Goal: Task Accomplishment & Management: Use online tool/utility

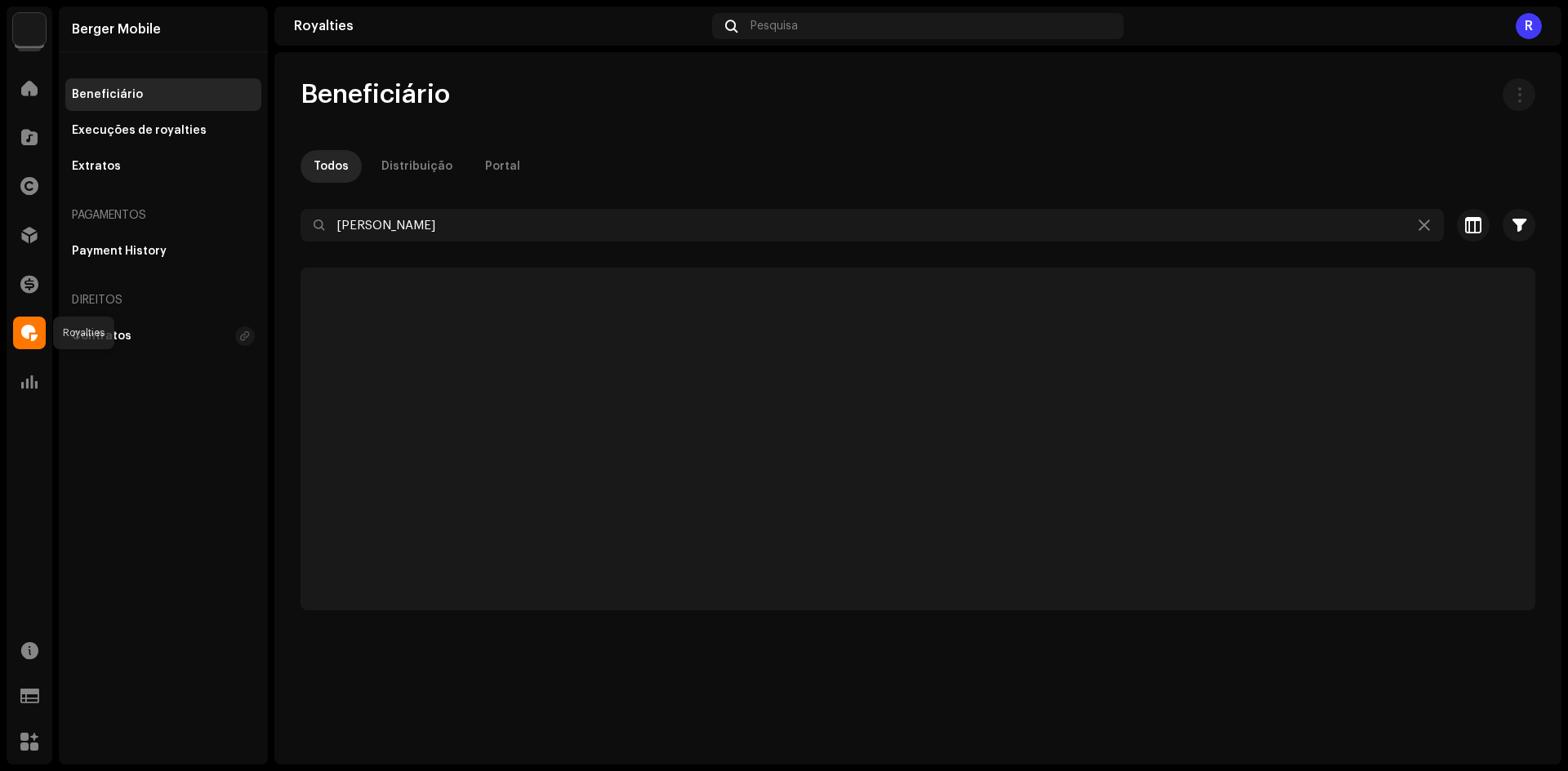
click at [17, 348] on div at bounding box center [29, 333] width 32 height 32
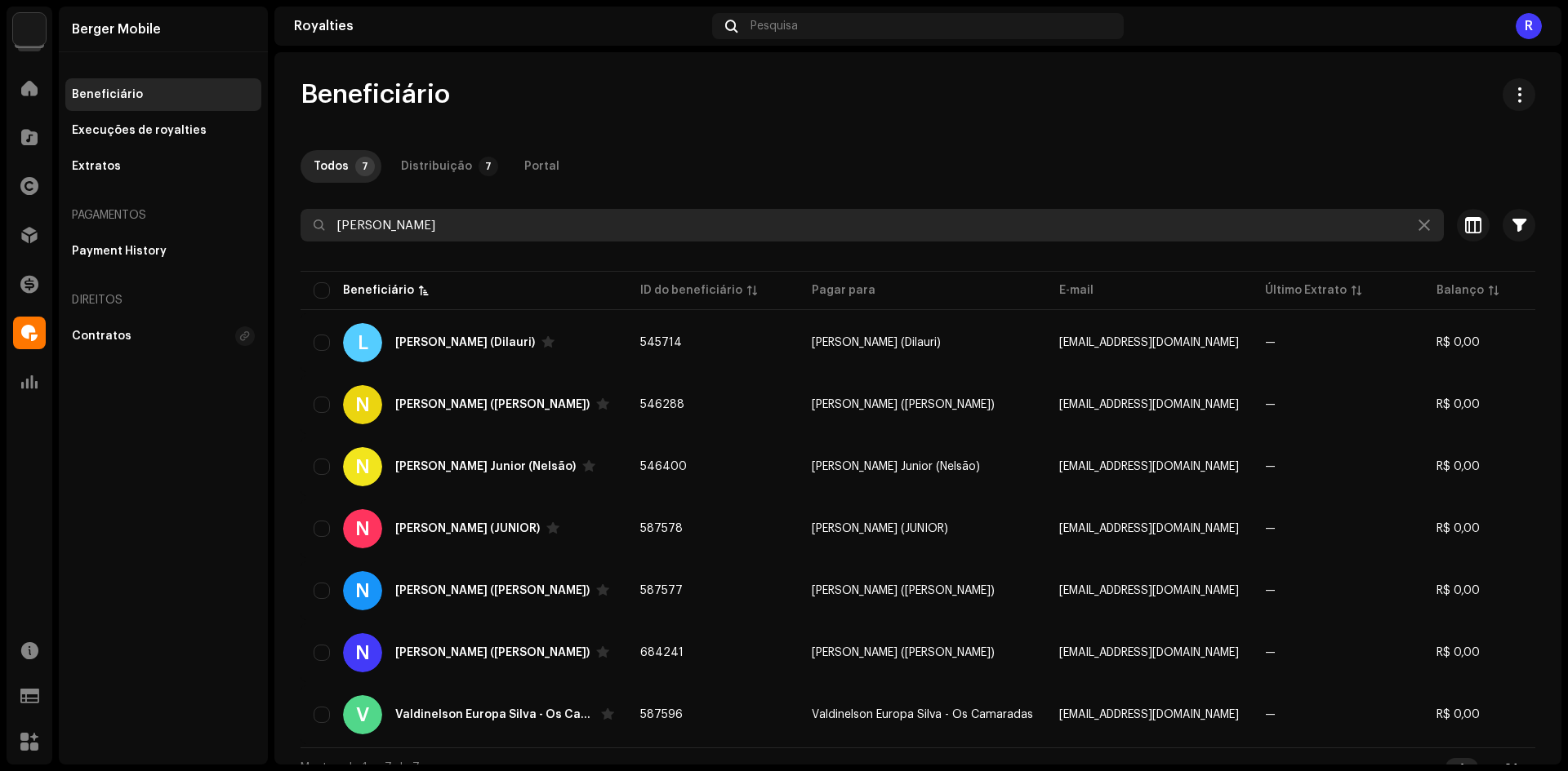
click at [389, 211] on input "[PERSON_NAME]" at bounding box center [872, 224] width 1143 height 32
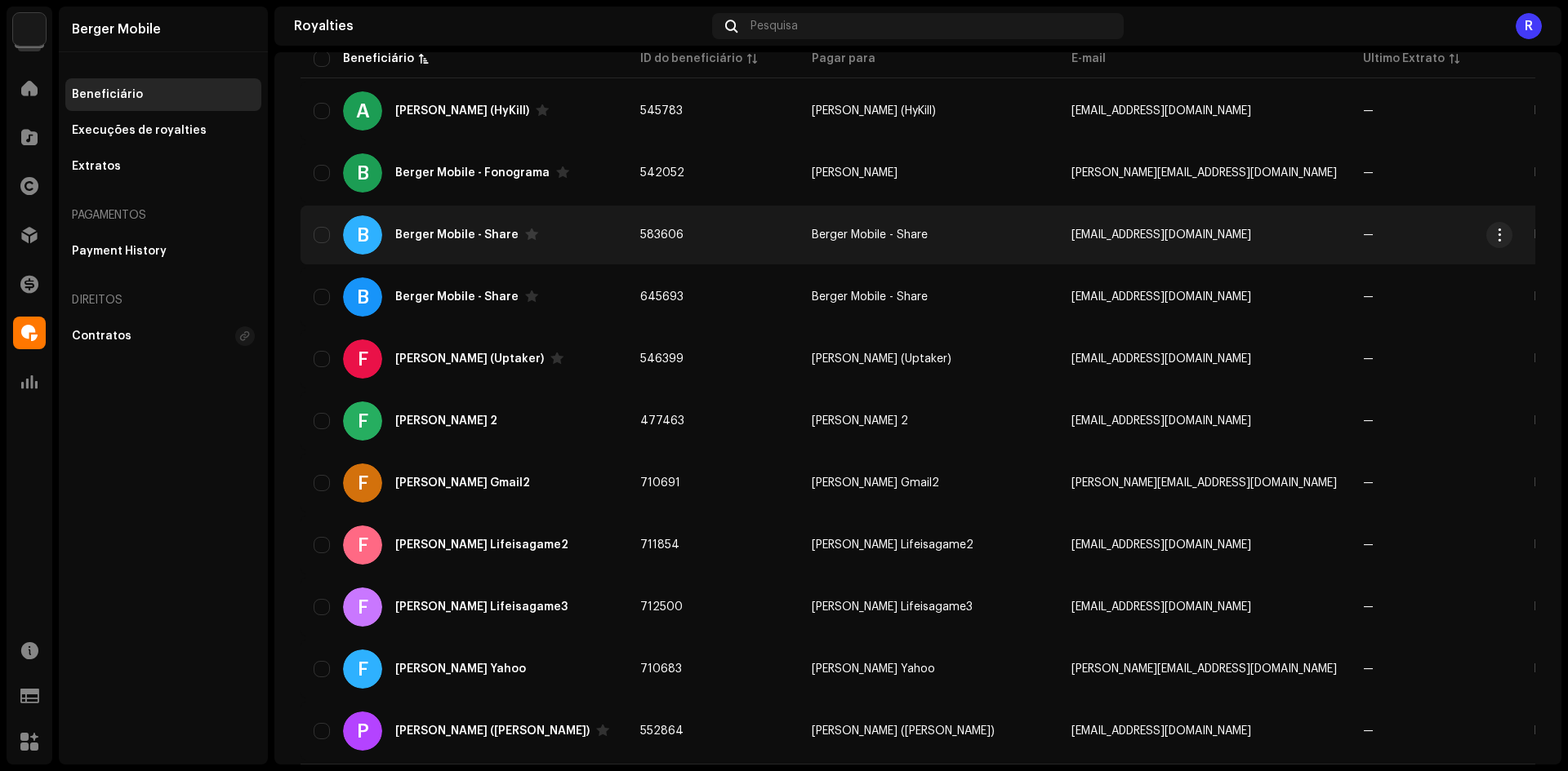
scroll to position [195, 0]
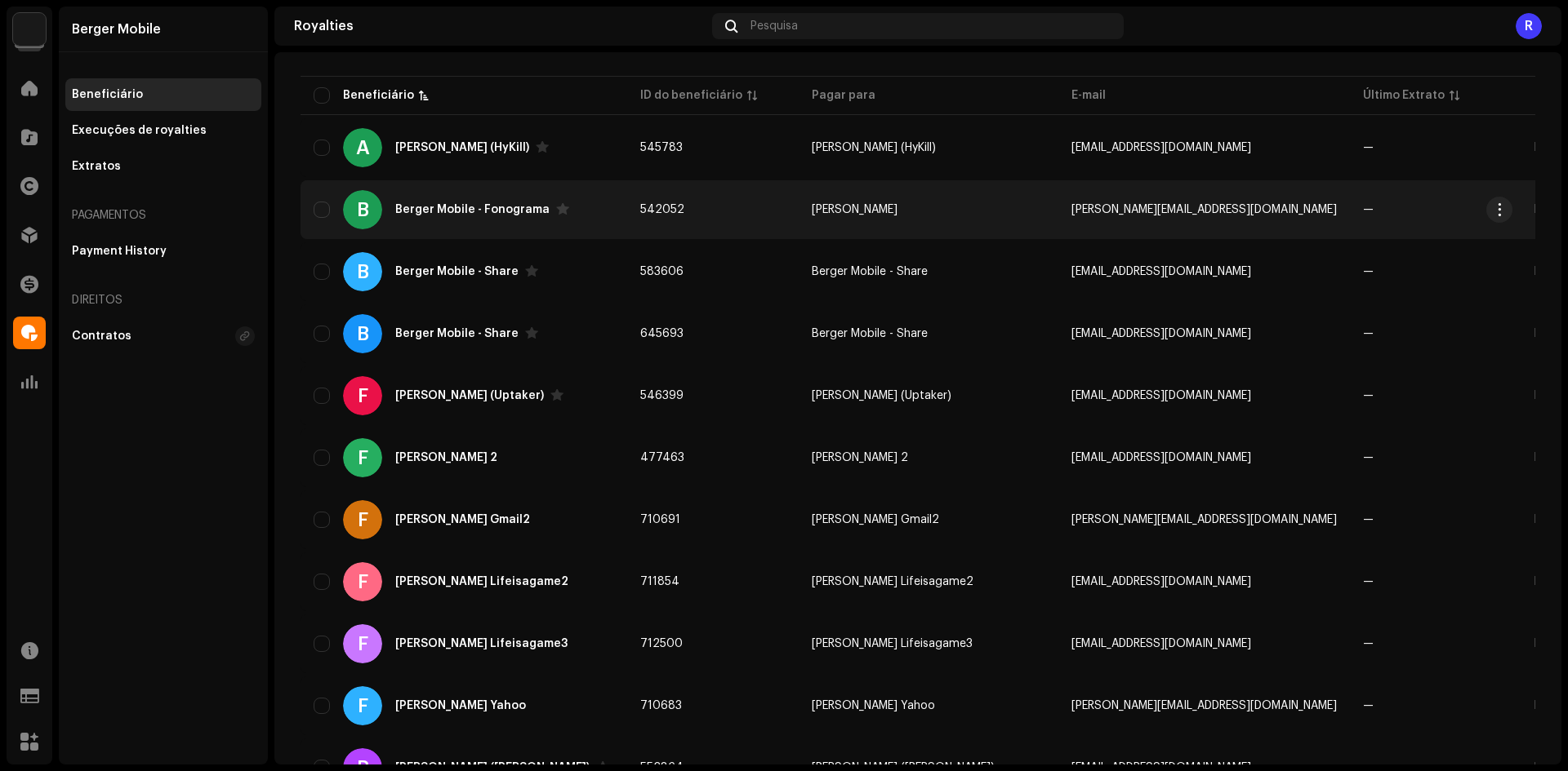
type input "Berger"
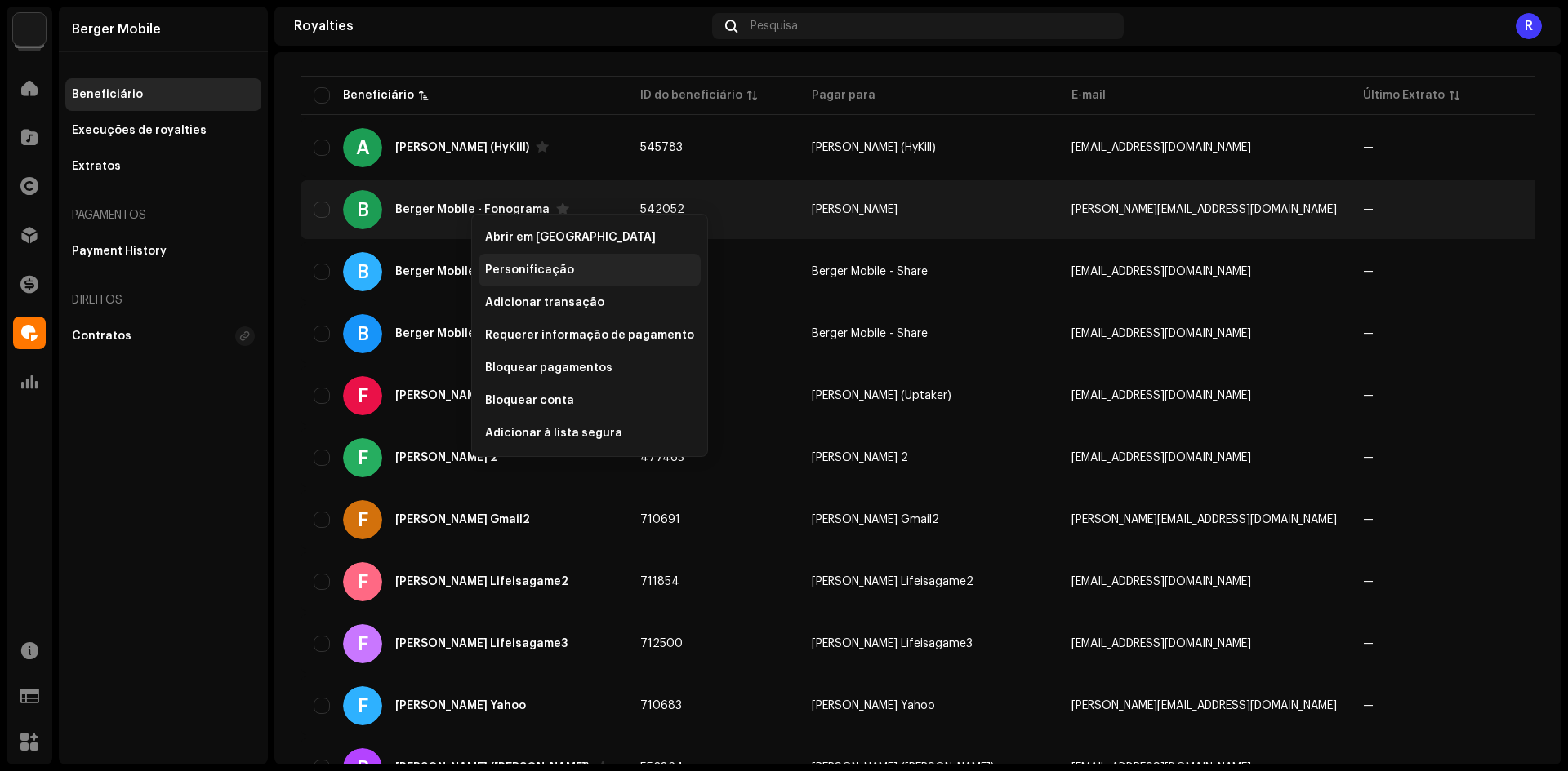
click at [516, 279] on div "Personificação" at bounding box center [590, 270] width 223 height 32
